Goal: Task Accomplishment & Management: Use online tool/utility

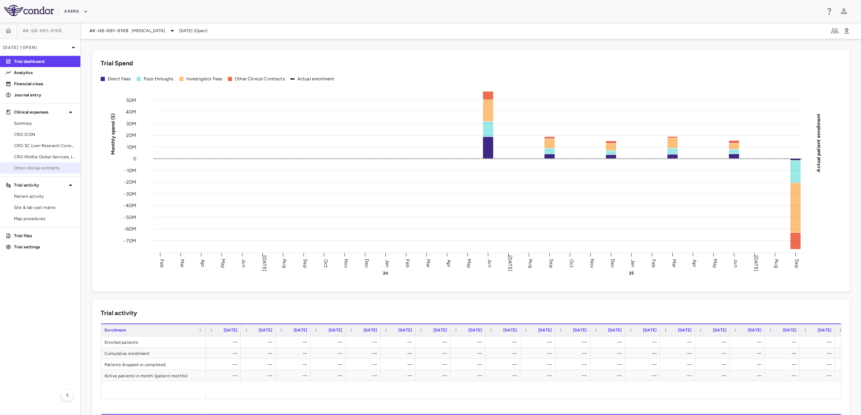
click at [37, 165] on span "Other clinical contracts" at bounding box center [44, 168] width 61 height 6
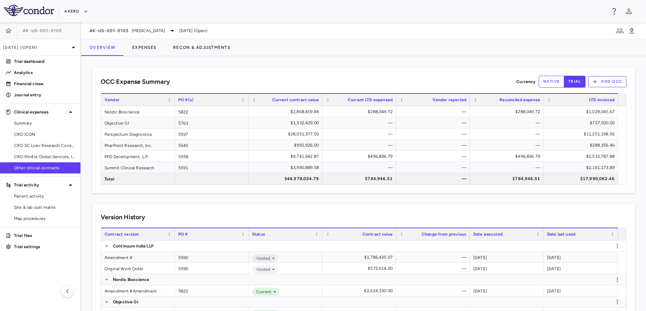
drag, startPoint x: 737, startPoint y: 0, endPoint x: 284, endPoint y: 210, distance: 498.9
click at [141, 46] on button "Expenses" at bounding box center [144, 47] width 41 height 17
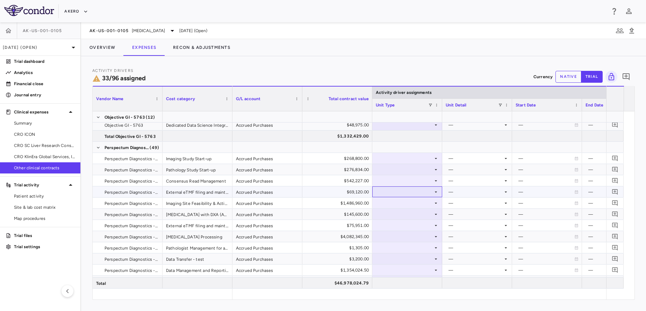
click at [407, 191] on div at bounding box center [407, 192] width 63 height 10
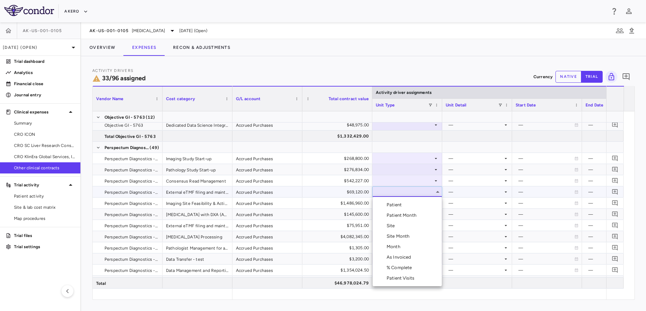
click at [390, 158] on div at bounding box center [323, 155] width 646 height 311
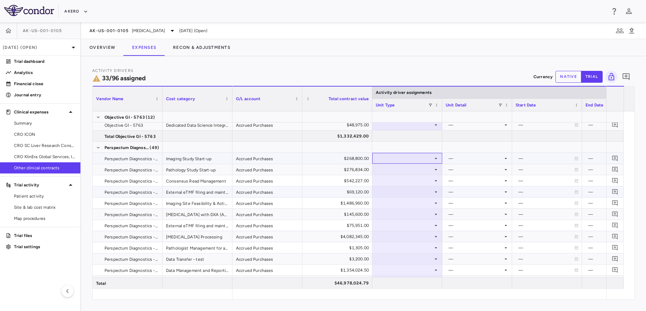
click at [390, 158] on div at bounding box center [407, 158] width 63 height 10
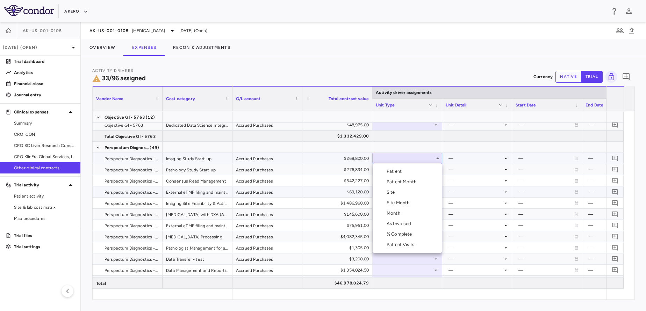
click at [390, 158] on div at bounding box center [323, 155] width 646 height 311
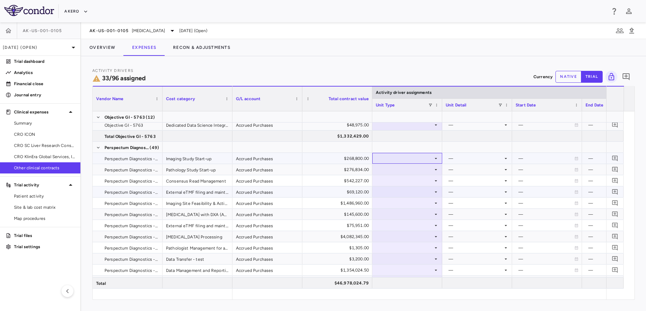
drag, startPoint x: 390, startPoint y: 158, endPoint x: 388, endPoint y: 163, distance: 5.9
click at [388, 163] on div at bounding box center [407, 158] width 63 height 10
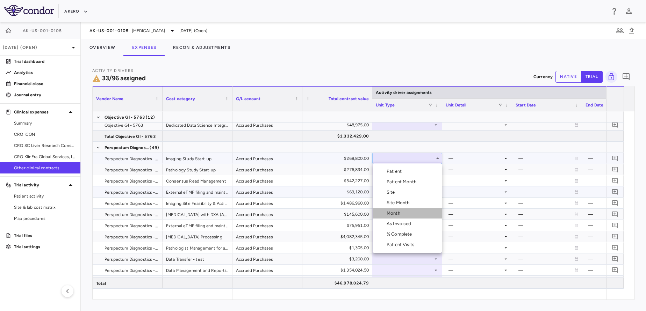
click at [395, 210] on div "Month" at bounding box center [394, 213] width 16 height 6
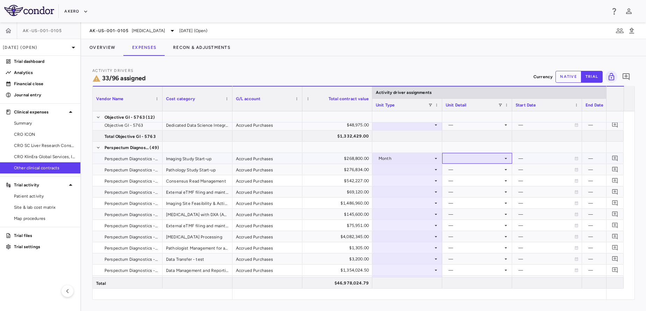
click at [464, 161] on div at bounding box center [477, 158] width 63 height 10
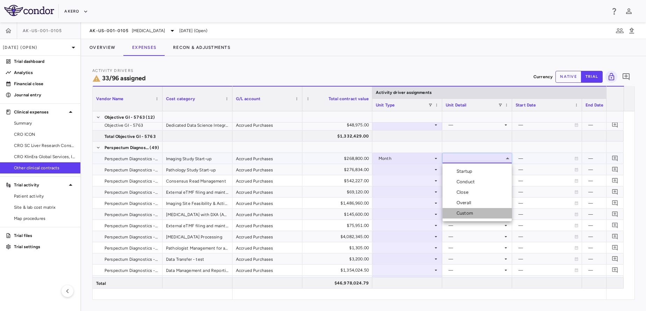
click at [461, 214] on div "Custom" at bounding box center [465, 213] width 19 height 6
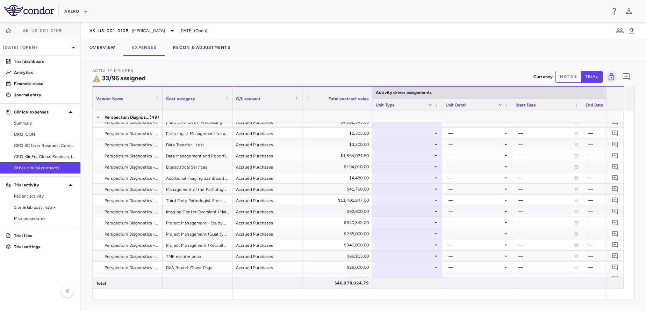
scroll to position [299, 0]
